Goal: Task Accomplishment & Management: Complete application form

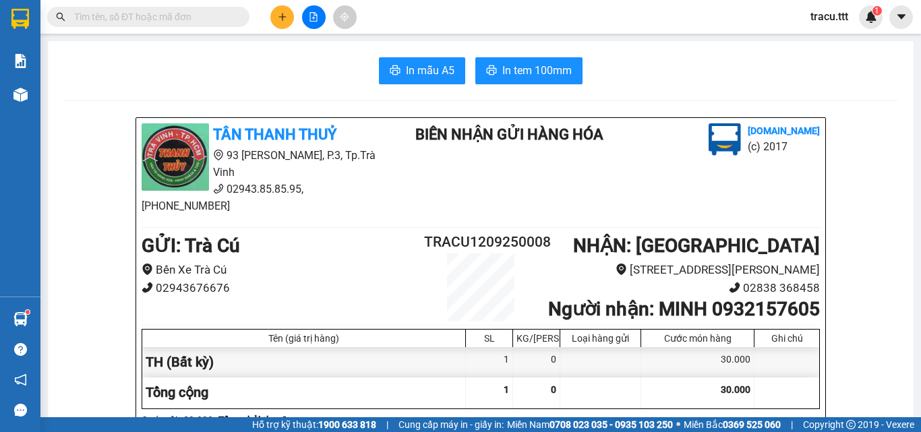
type input "3"
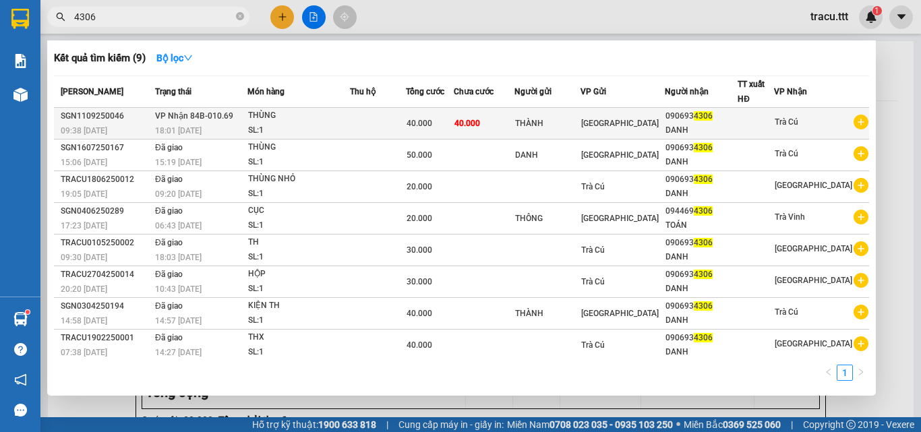
type input "4306"
click at [642, 127] on div "[GEOGRAPHIC_DATA]" at bounding box center [622, 123] width 83 height 15
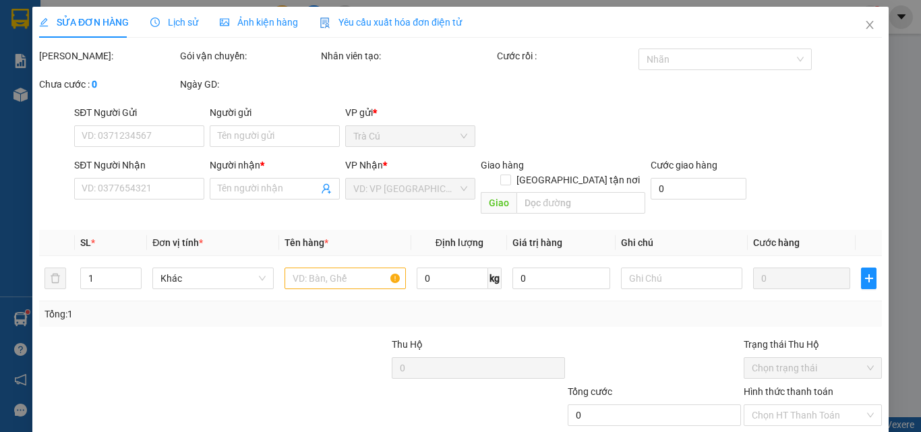
type input "THÀNH"
type input "0906934306"
type input "DANH"
type input "40.000"
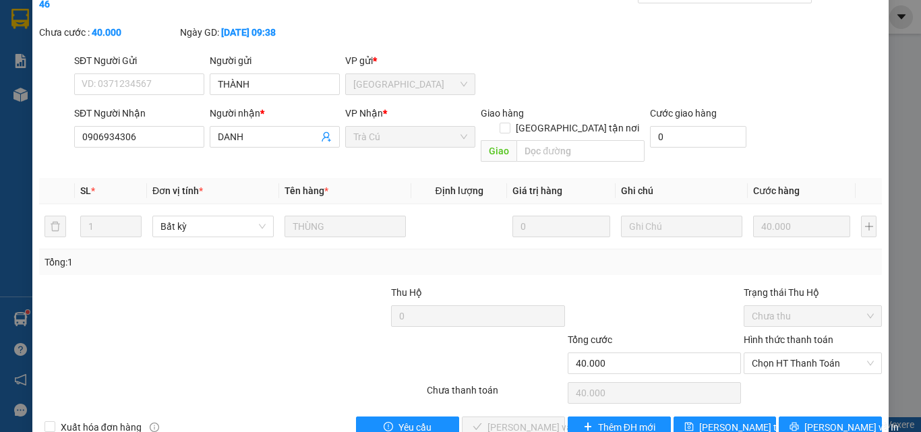
scroll to position [69, 0]
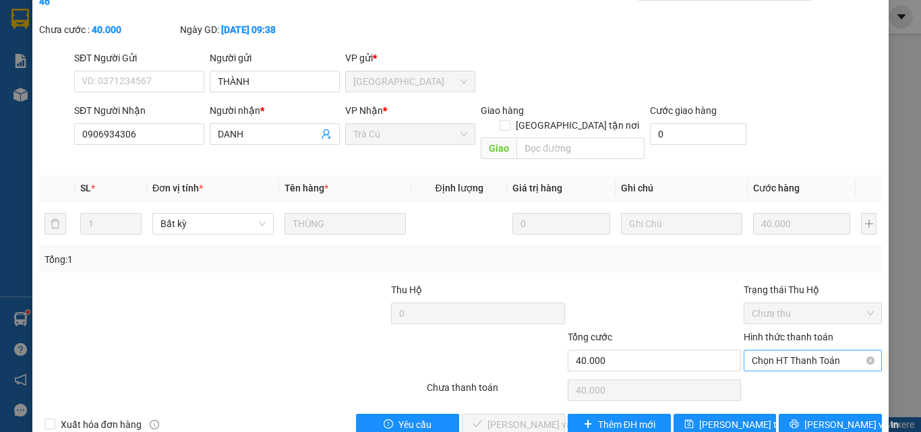
drag, startPoint x: 807, startPoint y: 324, endPoint x: 805, endPoint y: 332, distance: 7.7
click at [807, 350] on span "Chọn HT Thanh Toán" at bounding box center [812, 360] width 122 height 20
drag, startPoint x: 793, startPoint y: 352, endPoint x: 706, endPoint y: 413, distance: 106.4
click at [779, 375] on div "Total Paid Fee 0 Total UnPaid Fee 40.000 Cash Collection Total Fee Mã ĐH: SGN11…" at bounding box center [460, 207] width 842 height 456
click at [801, 365] on div "Tại văn phòng" at bounding box center [804, 357] width 121 height 15
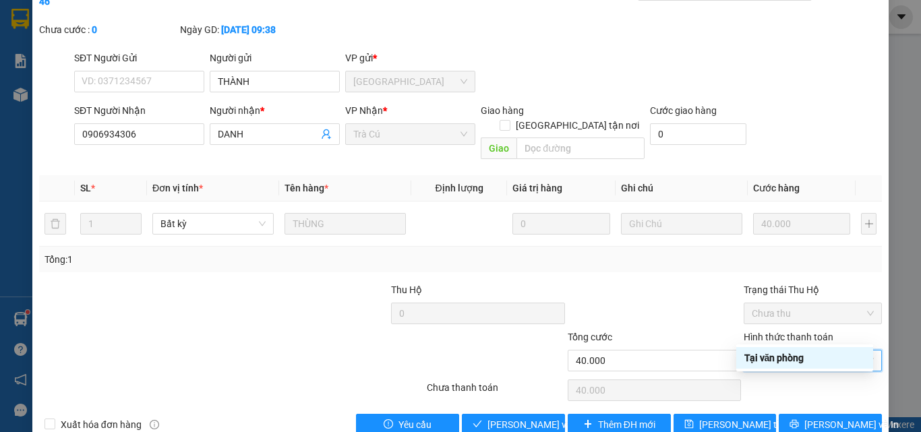
type input "0"
drag, startPoint x: 532, startPoint y: 388, endPoint x: 747, endPoint y: 356, distance: 217.4
click at [532, 417] on span "[PERSON_NAME] và Giao hàng" at bounding box center [551, 424] width 129 height 15
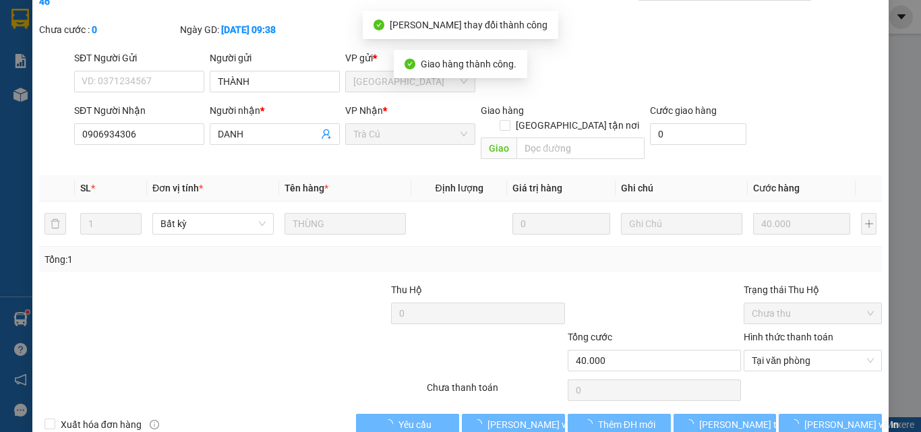
scroll to position [0, 0]
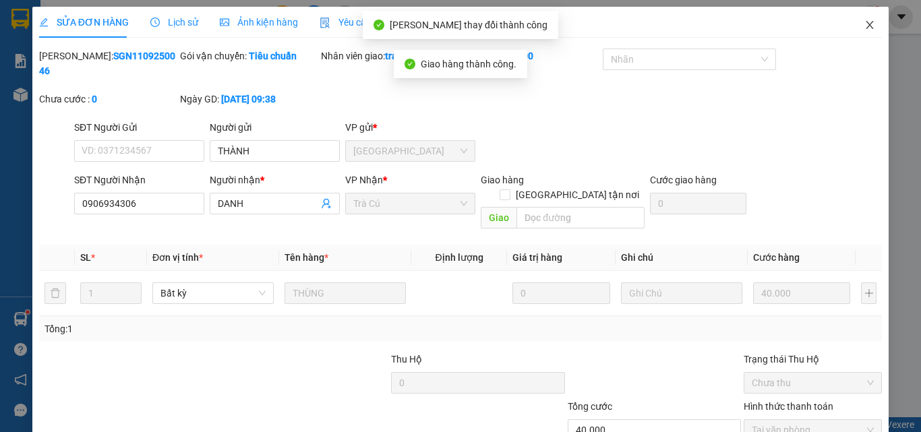
click at [854, 18] on span "Close" at bounding box center [869, 26] width 38 height 38
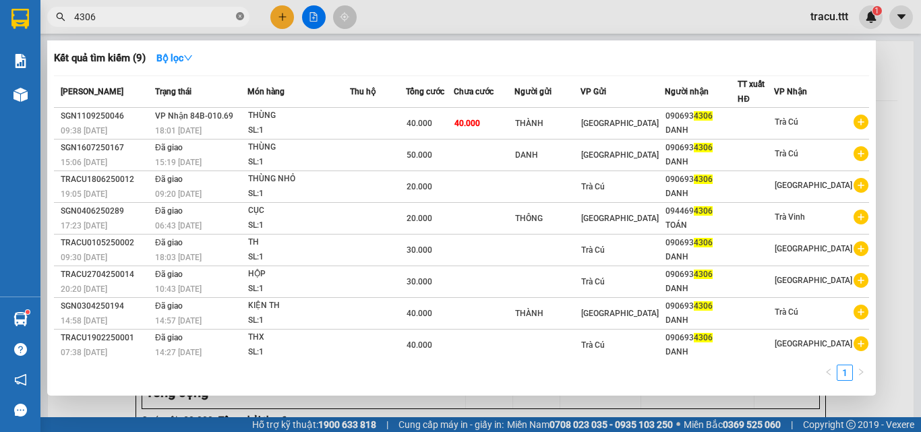
click at [243, 18] on icon "close-circle" at bounding box center [240, 16] width 8 height 8
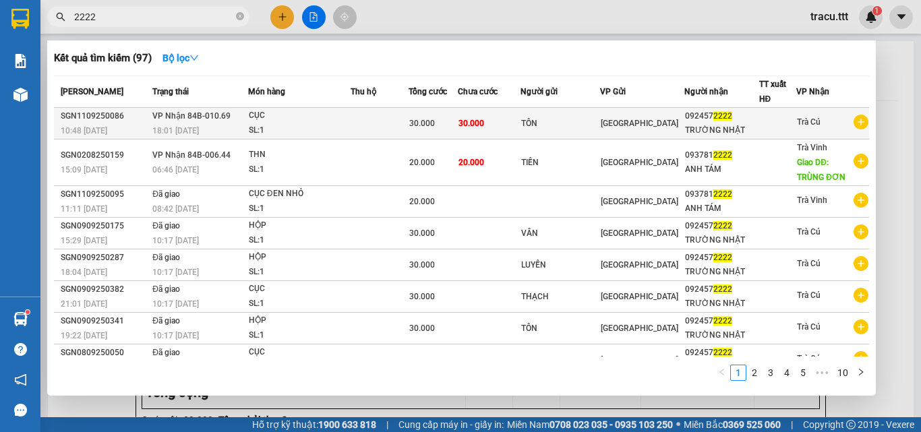
type input "2222"
click at [588, 127] on div "TÔN" at bounding box center [560, 124] width 78 height 14
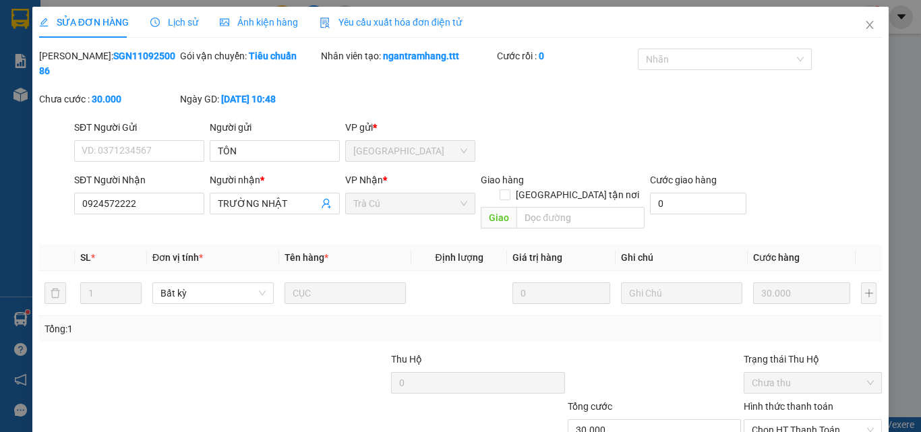
type input "TÔN"
type input "0924572222"
type input "TRƯỜNG NHẬT"
type input "30.000"
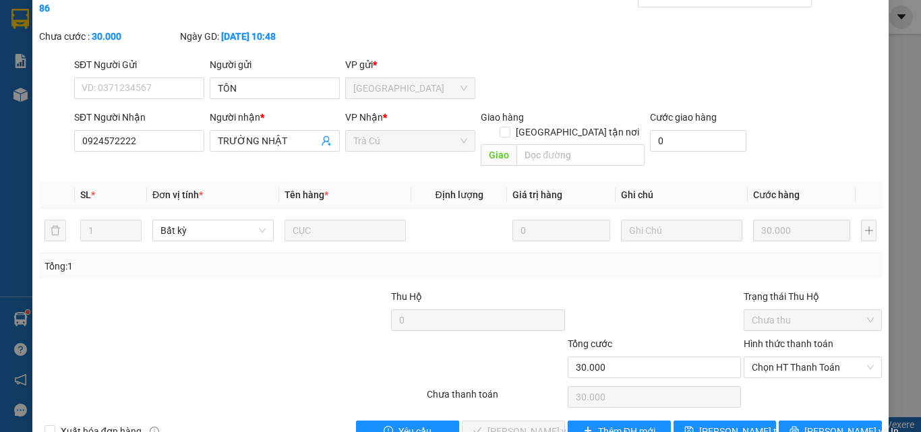
scroll to position [69, 0]
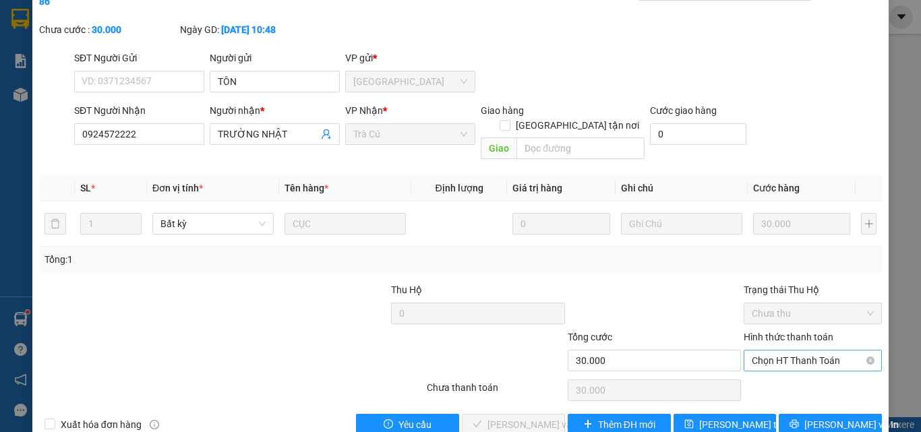
click at [807, 350] on span "Chọn HT Thanh Toán" at bounding box center [812, 360] width 122 height 20
click at [786, 358] on div "Tại văn phòng" at bounding box center [804, 357] width 121 height 15
type input "0"
click at [542, 417] on span "[PERSON_NAME] và Giao hàng" at bounding box center [551, 424] width 129 height 15
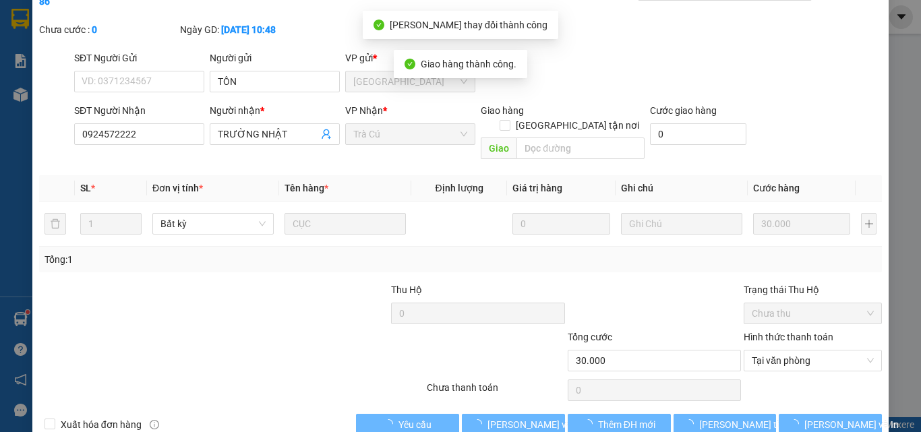
scroll to position [0, 0]
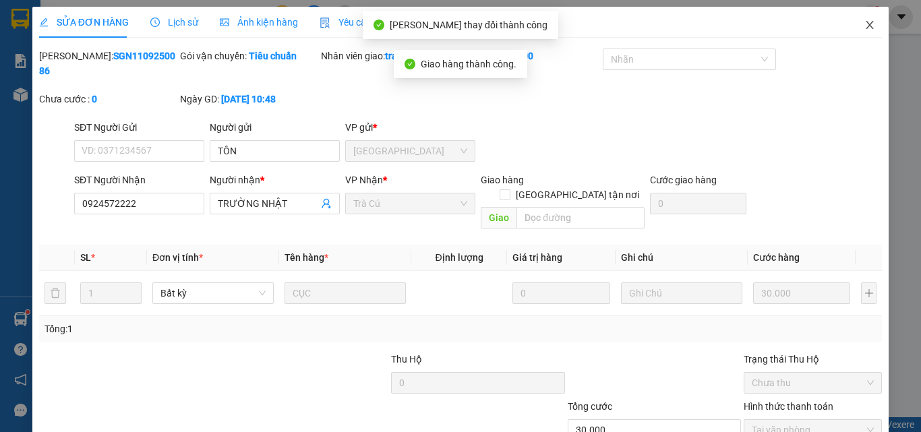
click at [866, 24] on icon "close" at bounding box center [869, 25] width 7 height 8
